Goal: Information Seeking & Learning: Learn about a topic

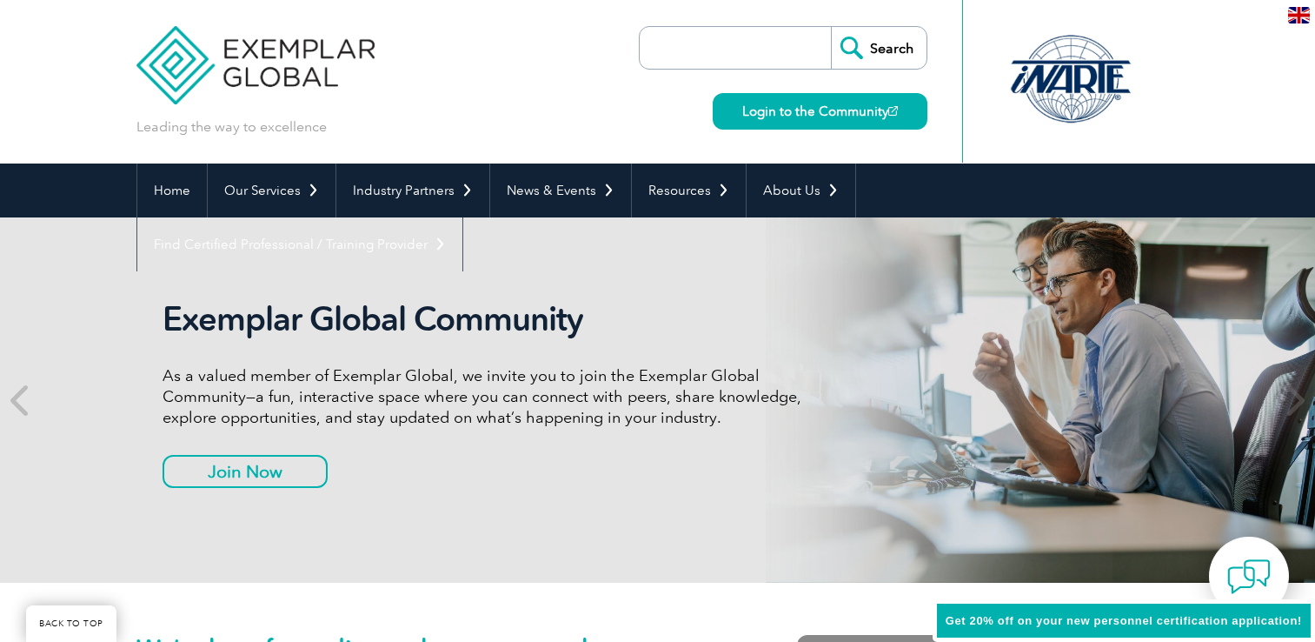
scroll to position [1102, 0]
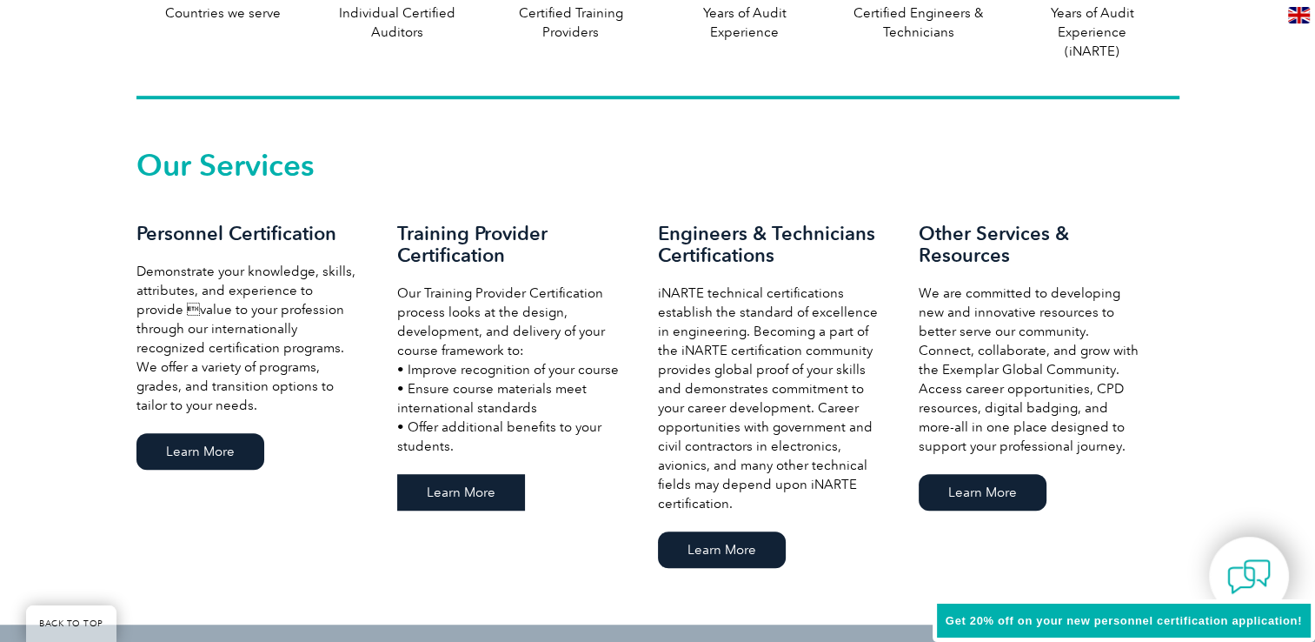
click at [462, 494] on link "Learn More" at bounding box center [461, 492] width 128 height 37
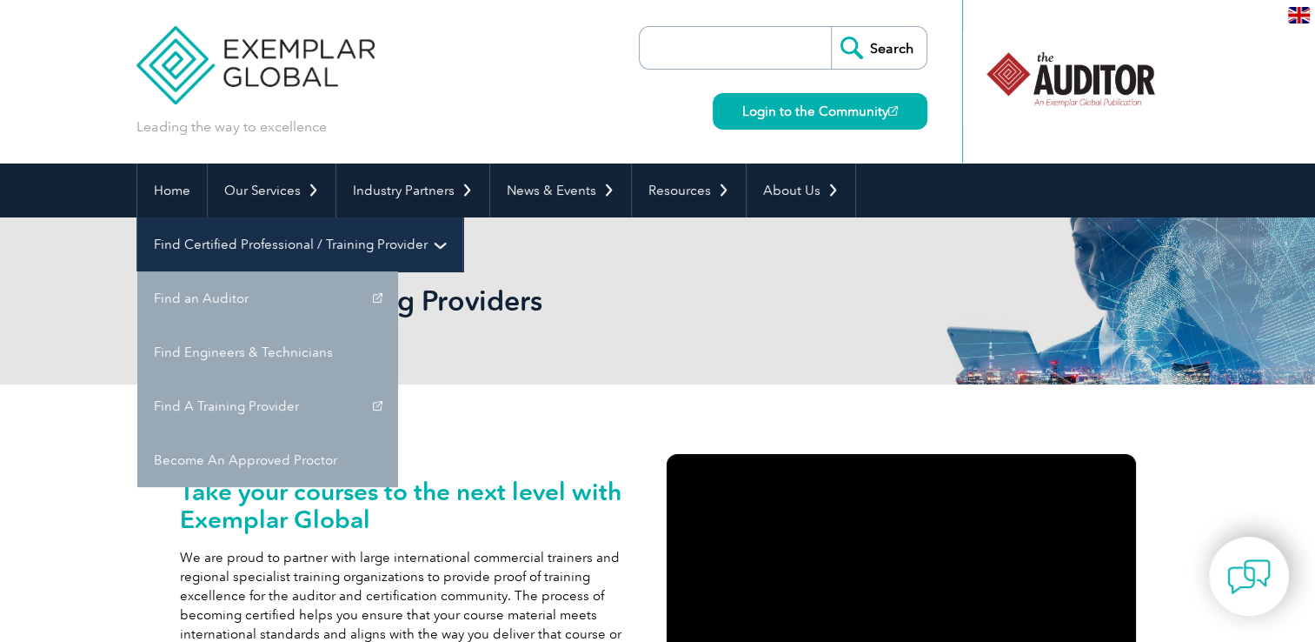
click at [462, 217] on link "Find Certified Professional / Training Provider" at bounding box center [299, 244] width 325 height 54
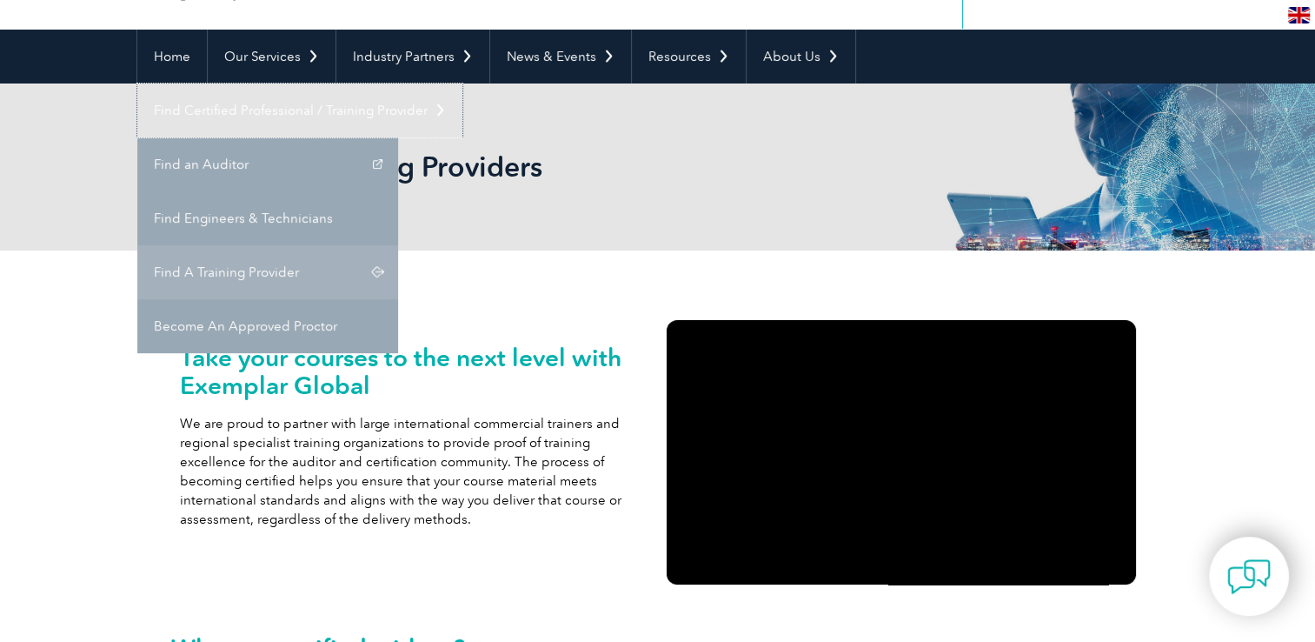
scroll to position [138, 0]
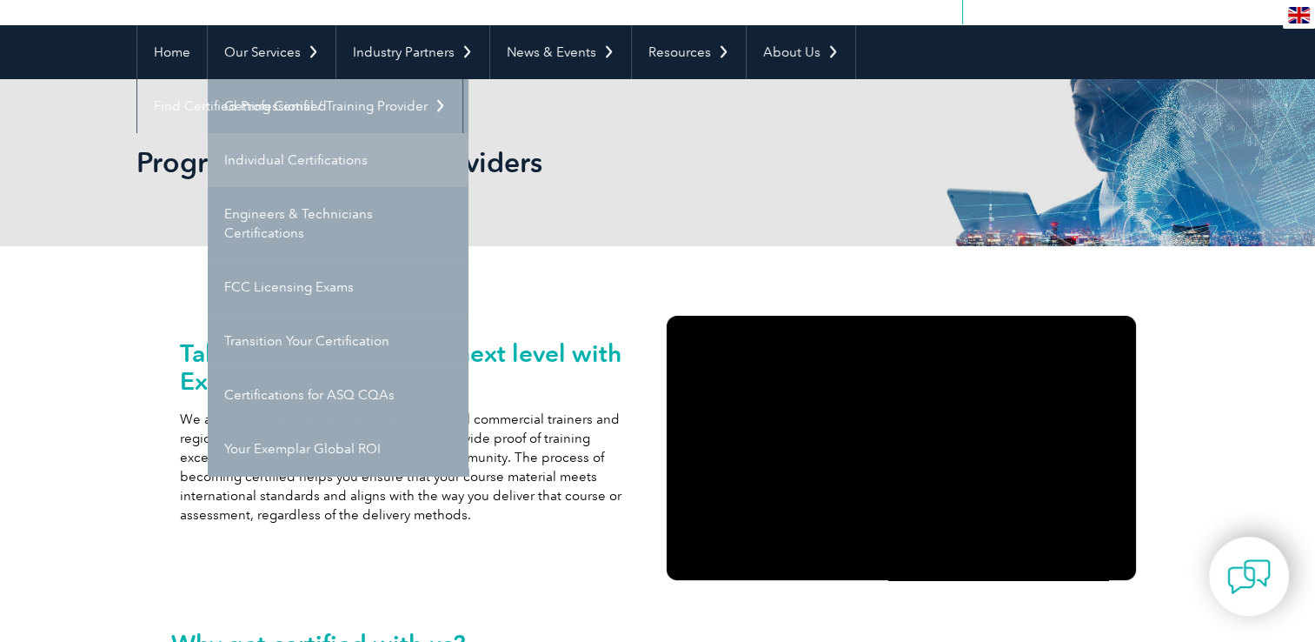
click at [329, 176] on link "Individual Certifications" at bounding box center [338, 160] width 261 height 54
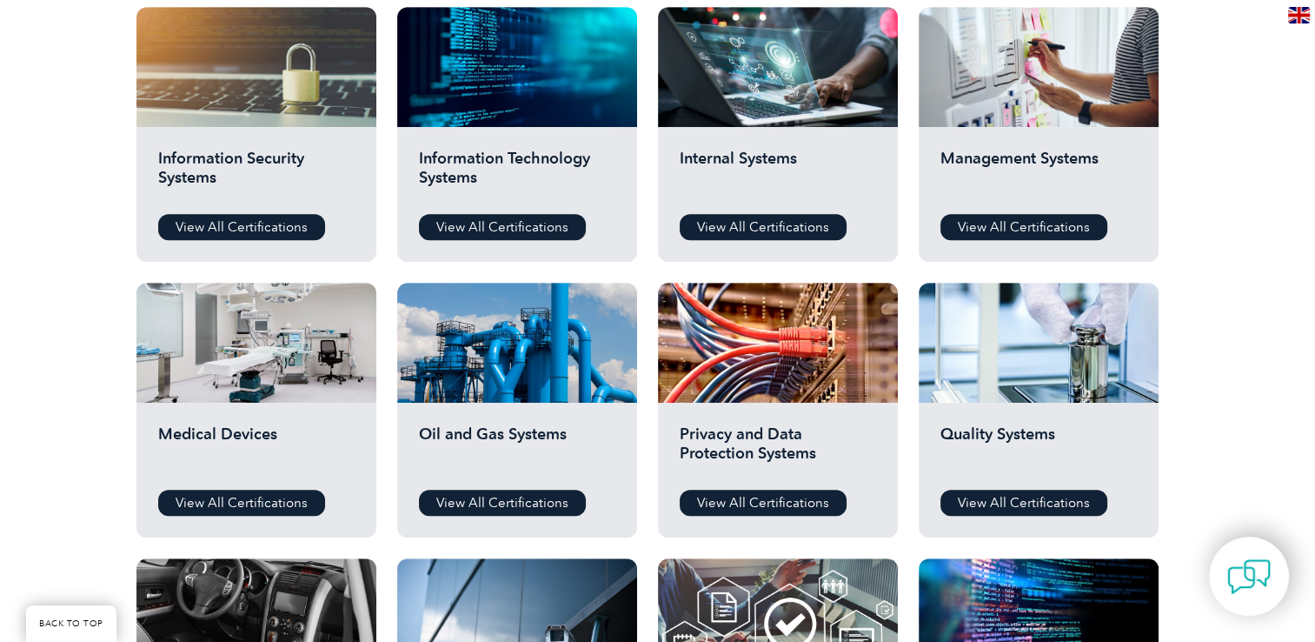
scroll to position [927, 0]
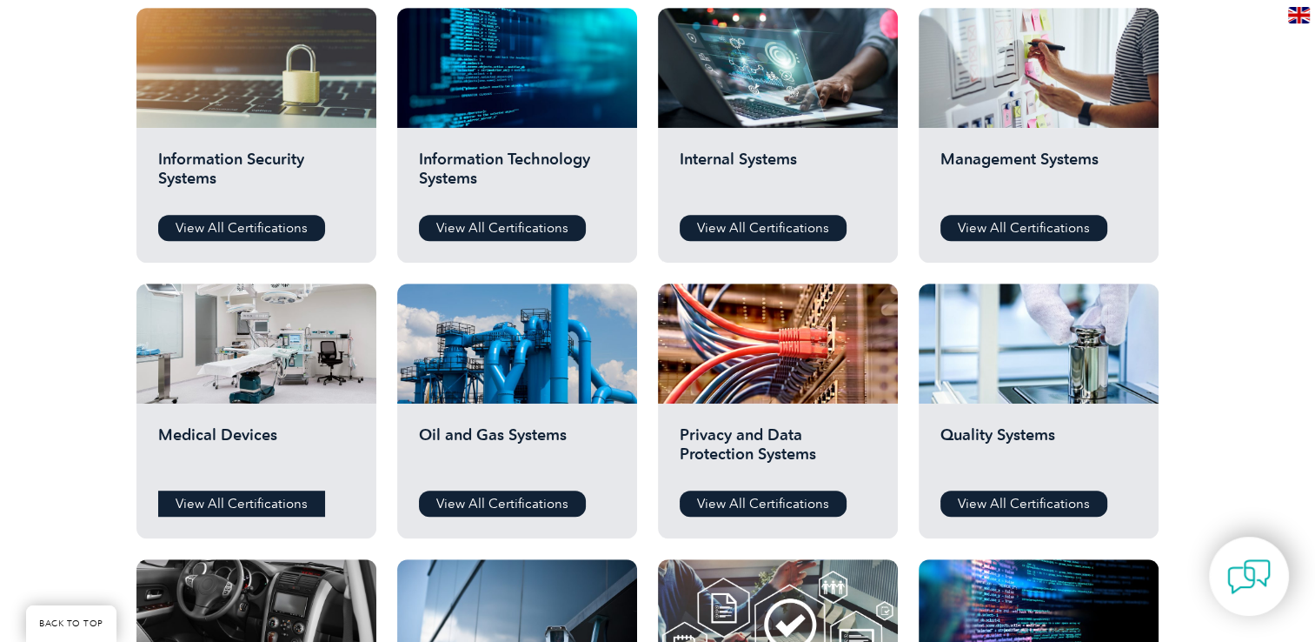
click at [254, 507] on link "View All Certifications" at bounding box center [241, 503] width 167 height 26
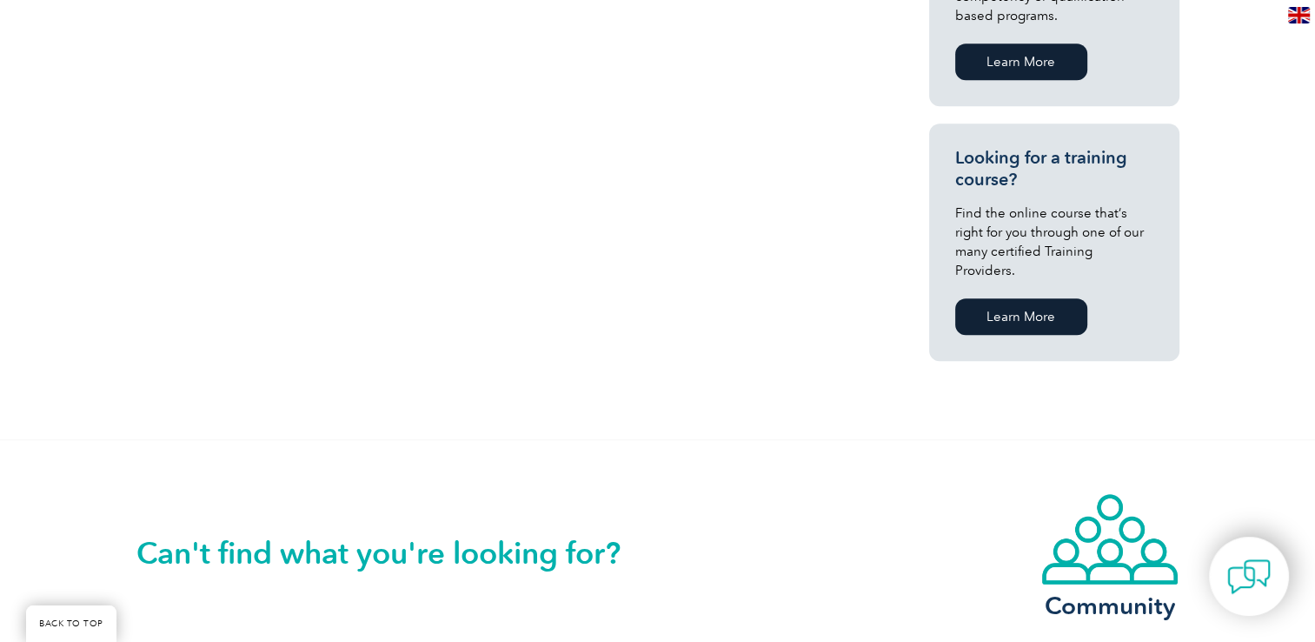
scroll to position [1077, 0]
click at [1031, 300] on link "Learn More" at bounding box center [1021, 317] width 132 height 37
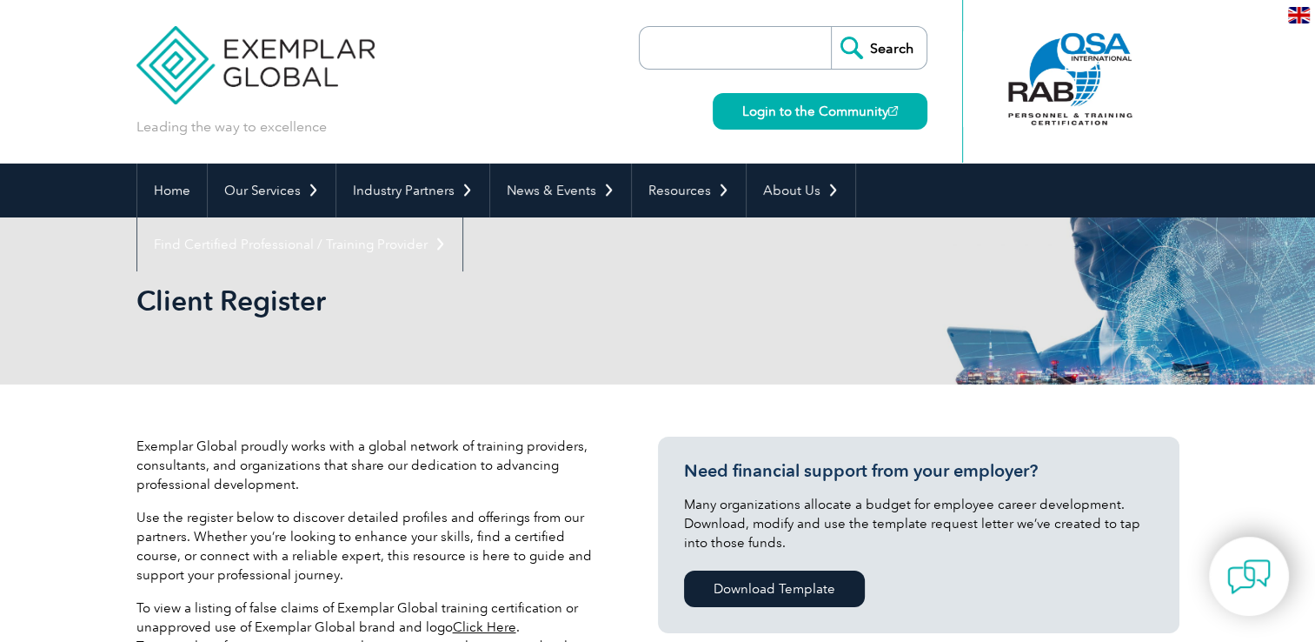
click at [765, 45] on input "search" at bounding box center [739, 48] width 183 height 42
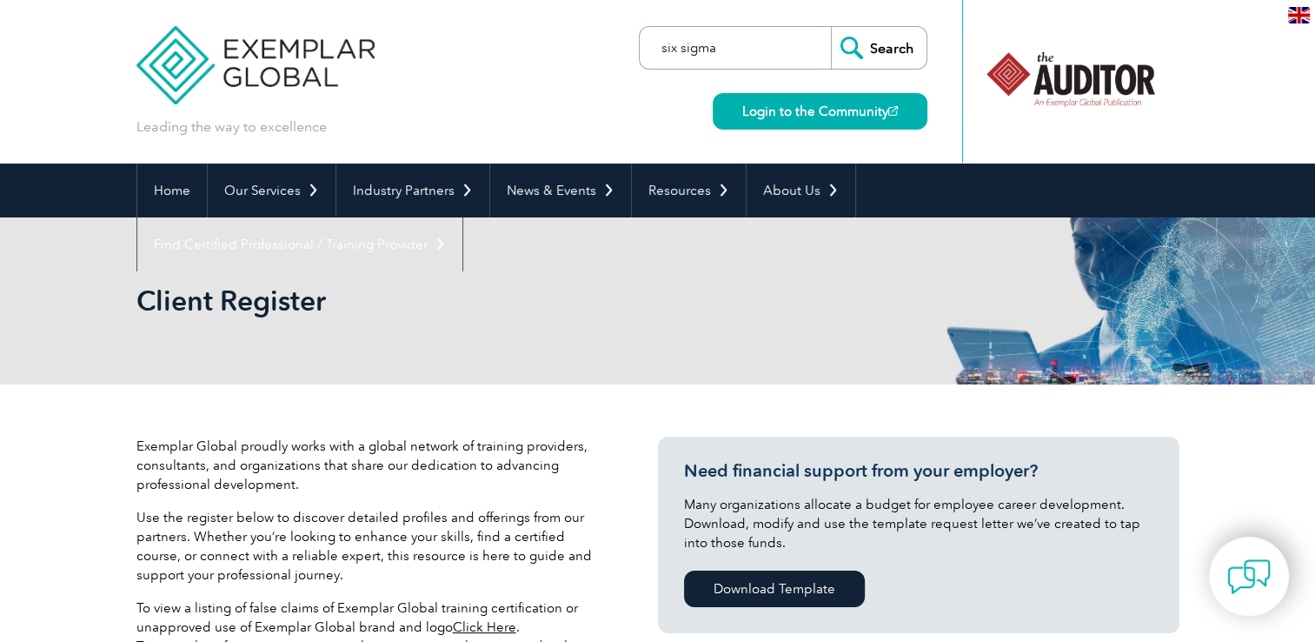
type input "six sigma"
click at [831, 27] on input "Search" at bounding box center [879, 48] width 96 height 42
